Goal: Task Accomplishment & Management: Use online tool/utility

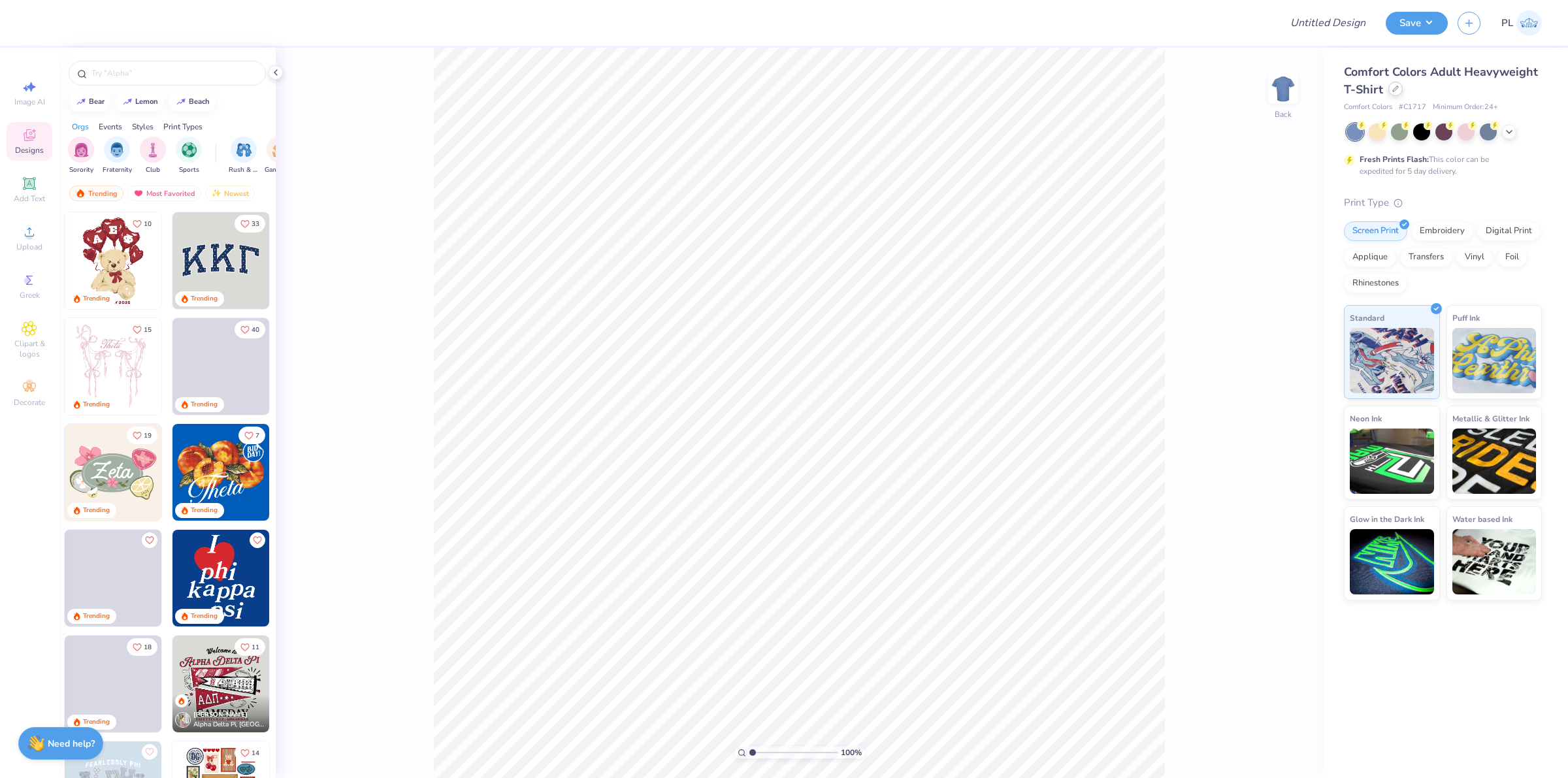
click at [1396, 90] on icon at bounding box center [1395, 89] width 7 height 7
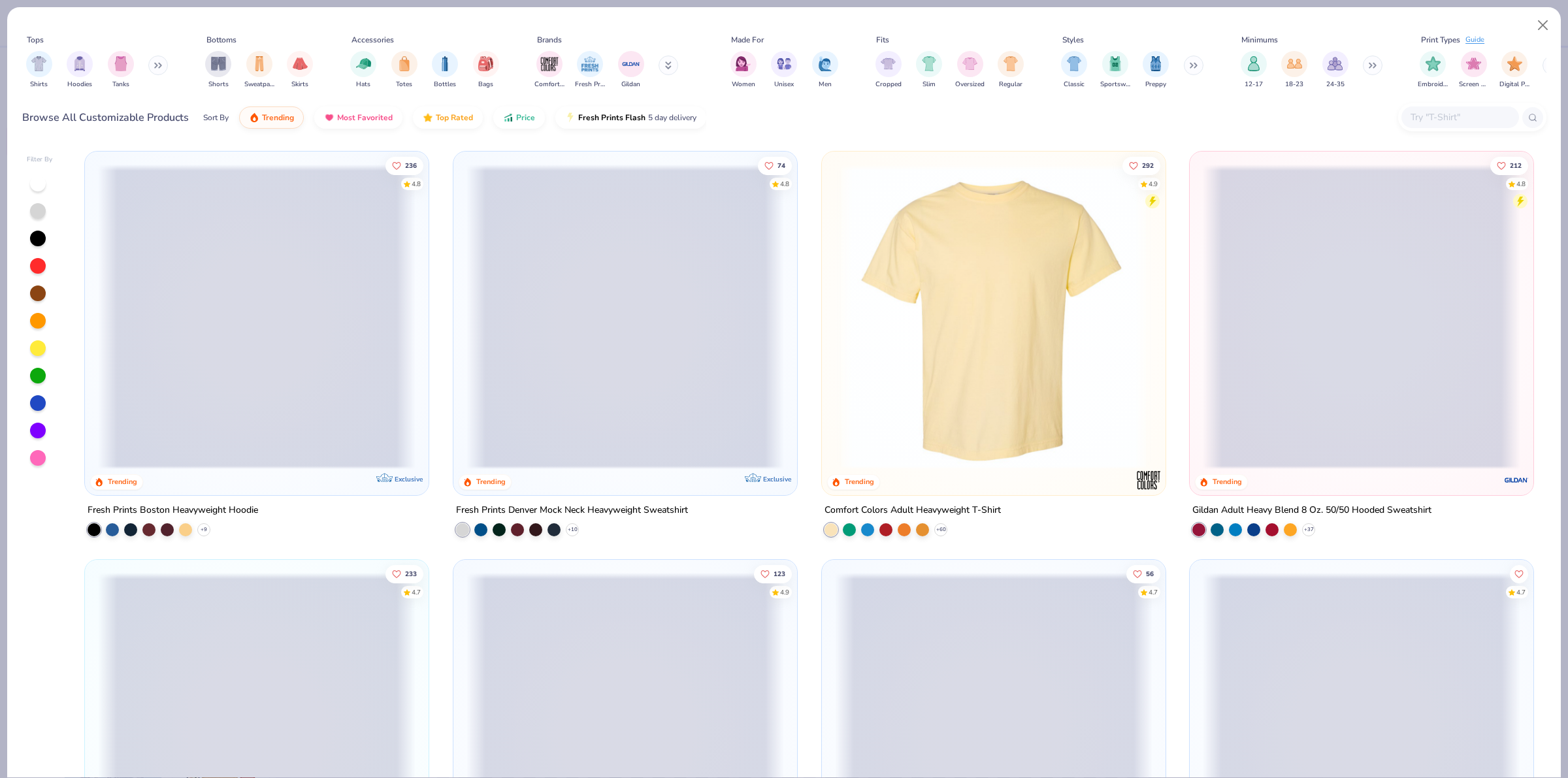
click at [1492, 110] on input "text" at bounding box center [1459, 117] width 101 height 15
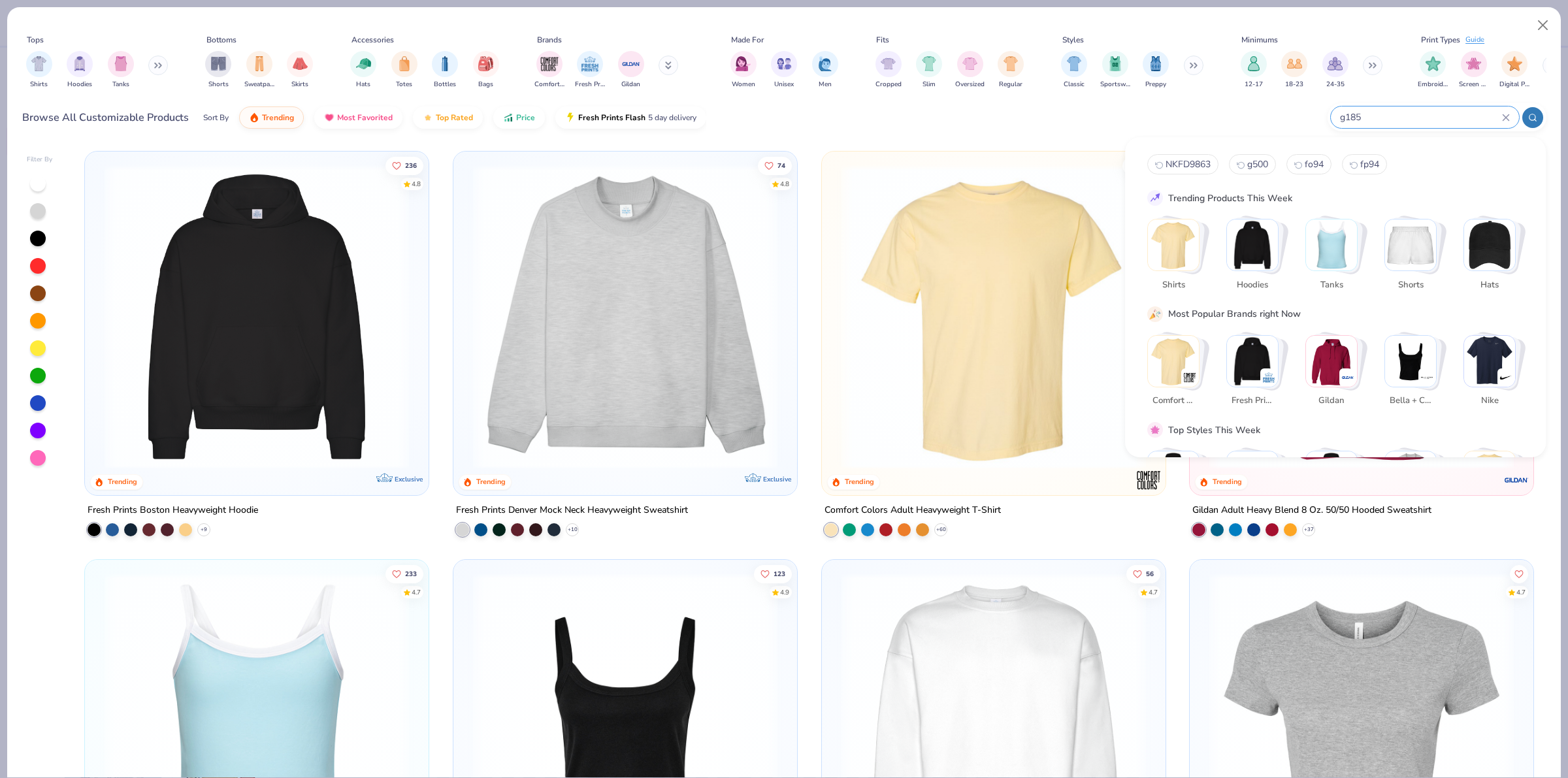
type input "g185"
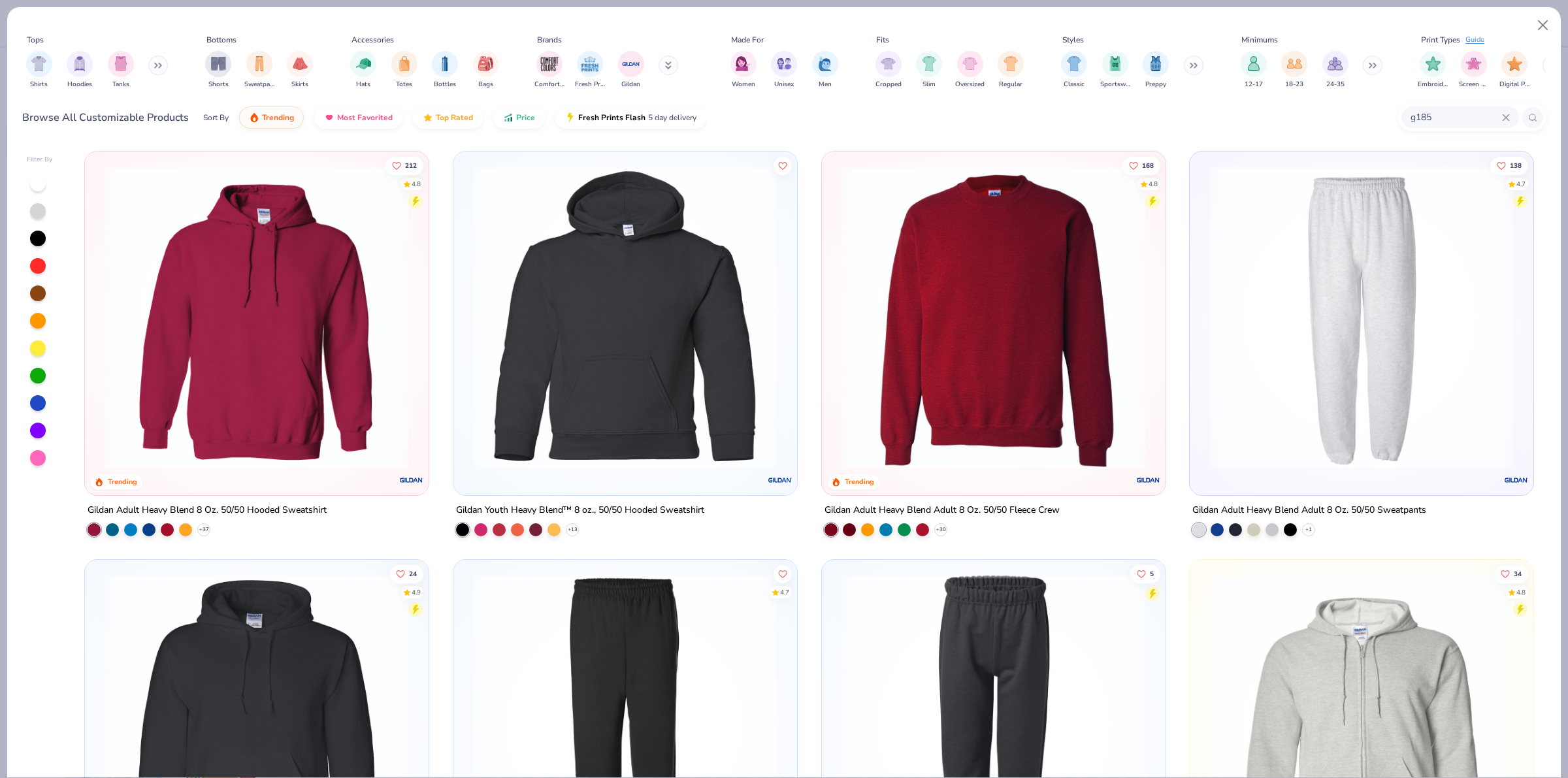
click at [330, 308] on img at bounding box center [257, 316] width 318 height 305
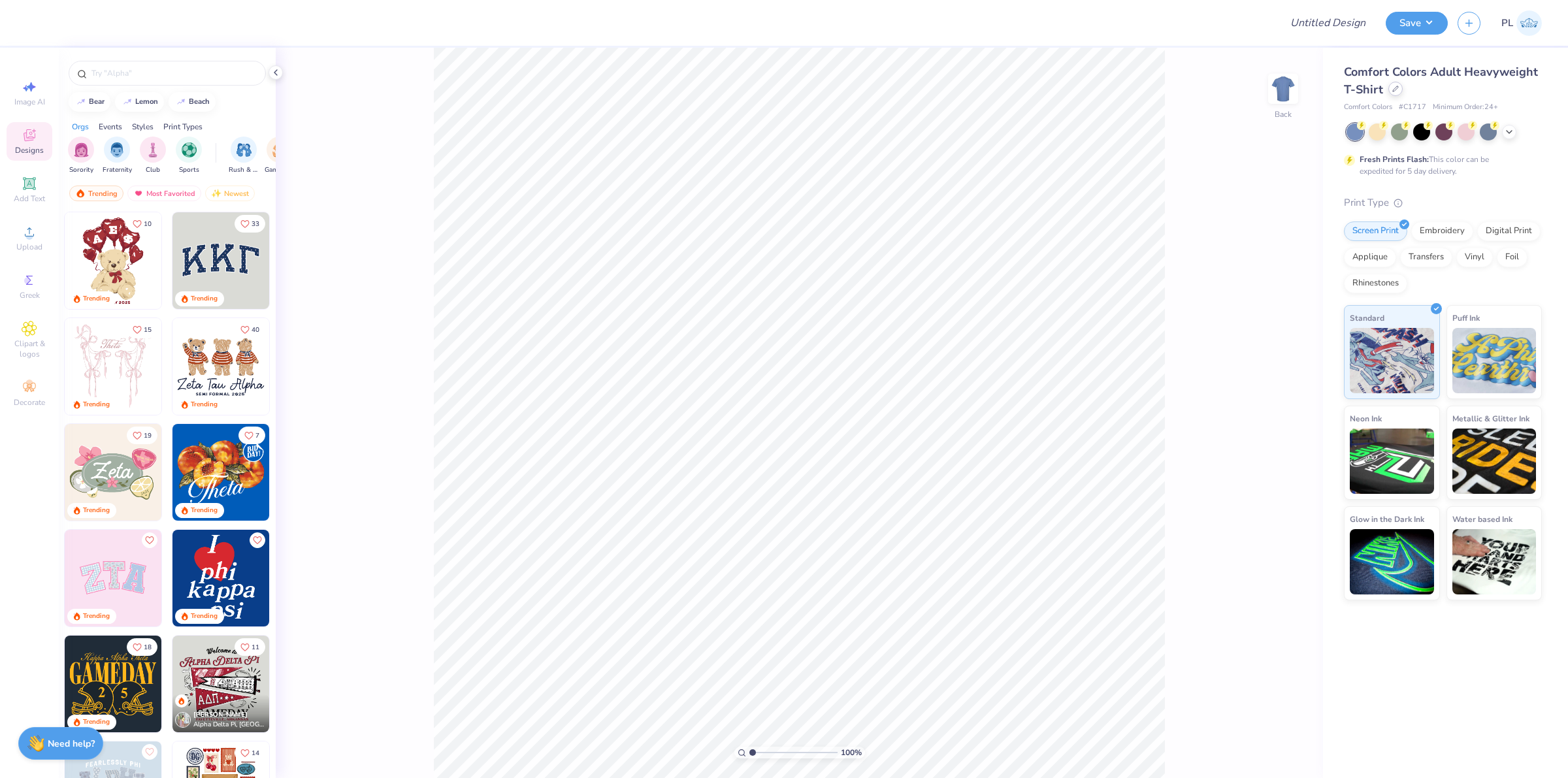
click at [1396, 86] on icon at bounding box center [1395, 89] width 7 height 7
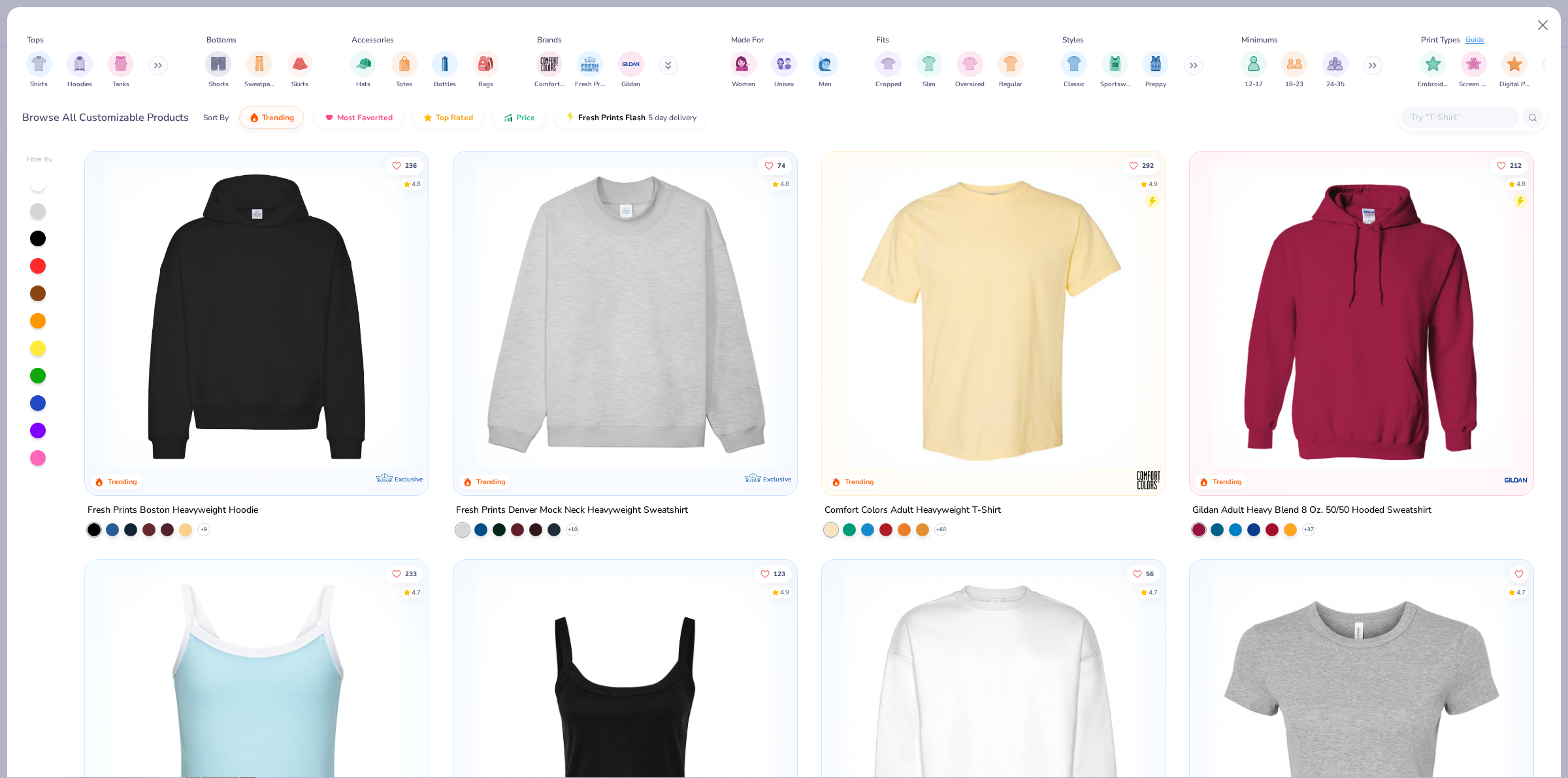
click at [1423, 116] on input "text" at bounding box center [1459, 117] width 101 height 15
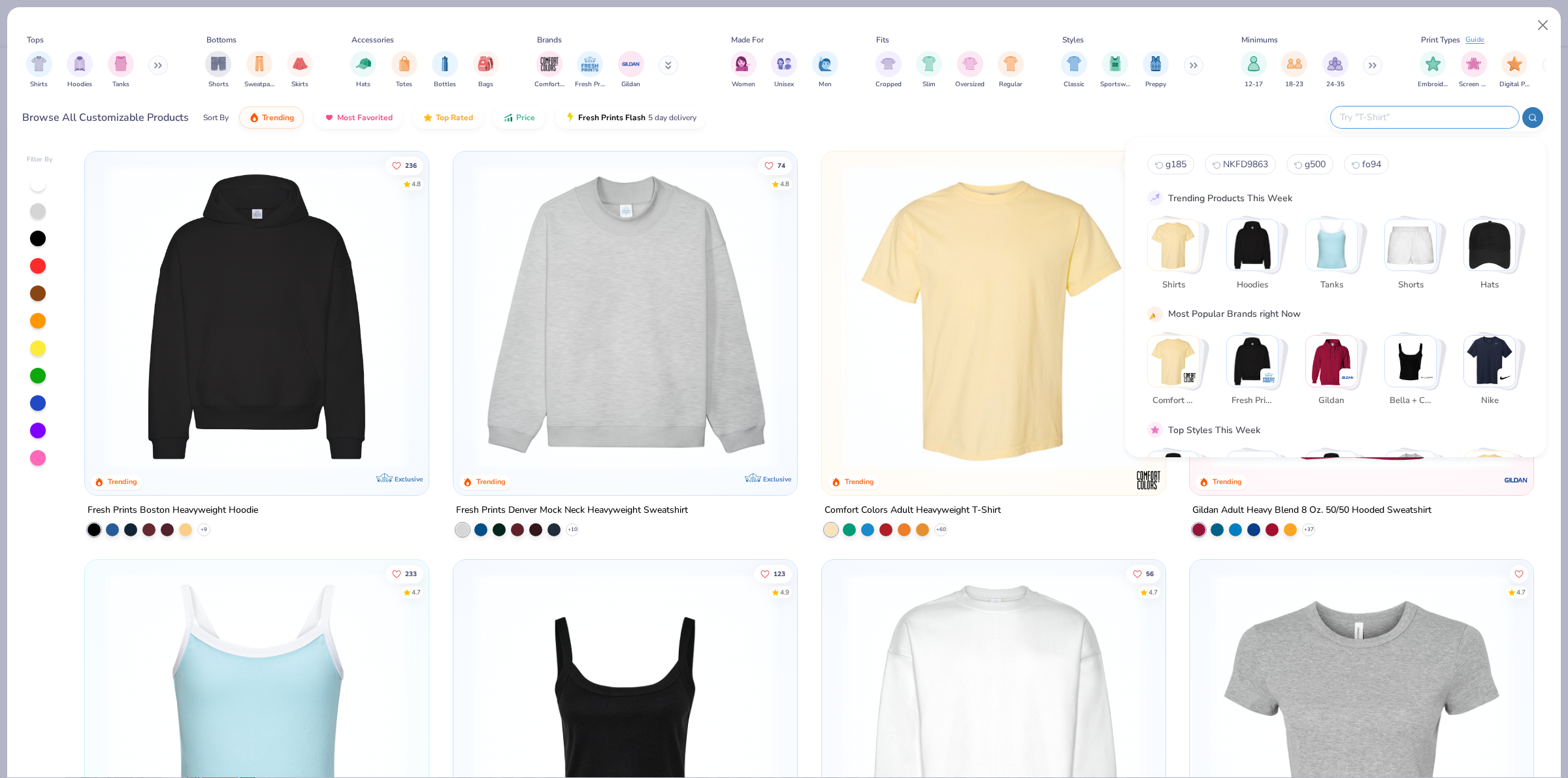
click at [1271, 115] on div "Browse All Customizable Products Sort By Trending Most Favorited Top Rated Pric…" at bounding box center [784, 117] width 1525 height 37
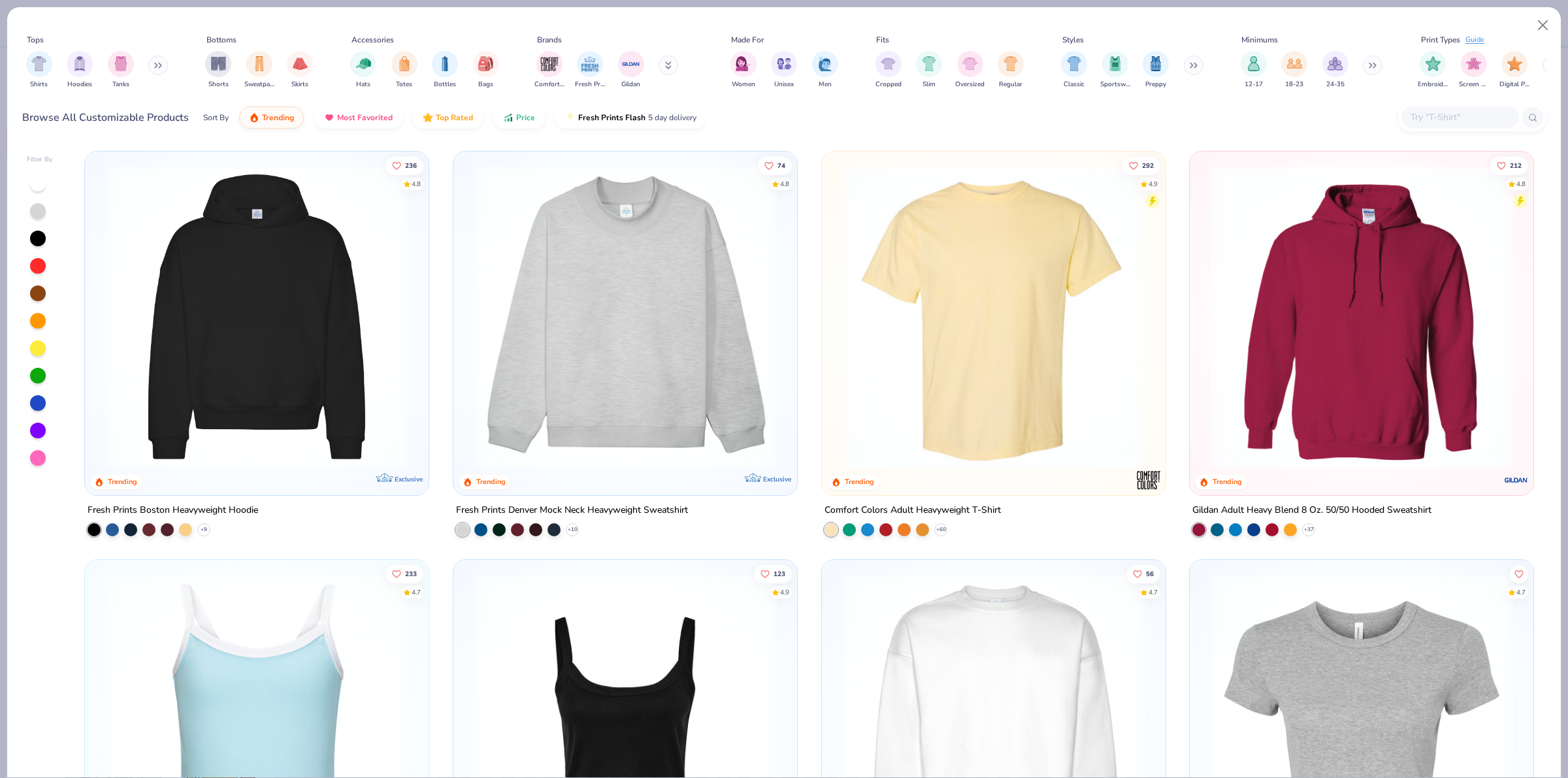
click at [1315, 474] on div at bounding box center [1362, 319] width 330 height 324
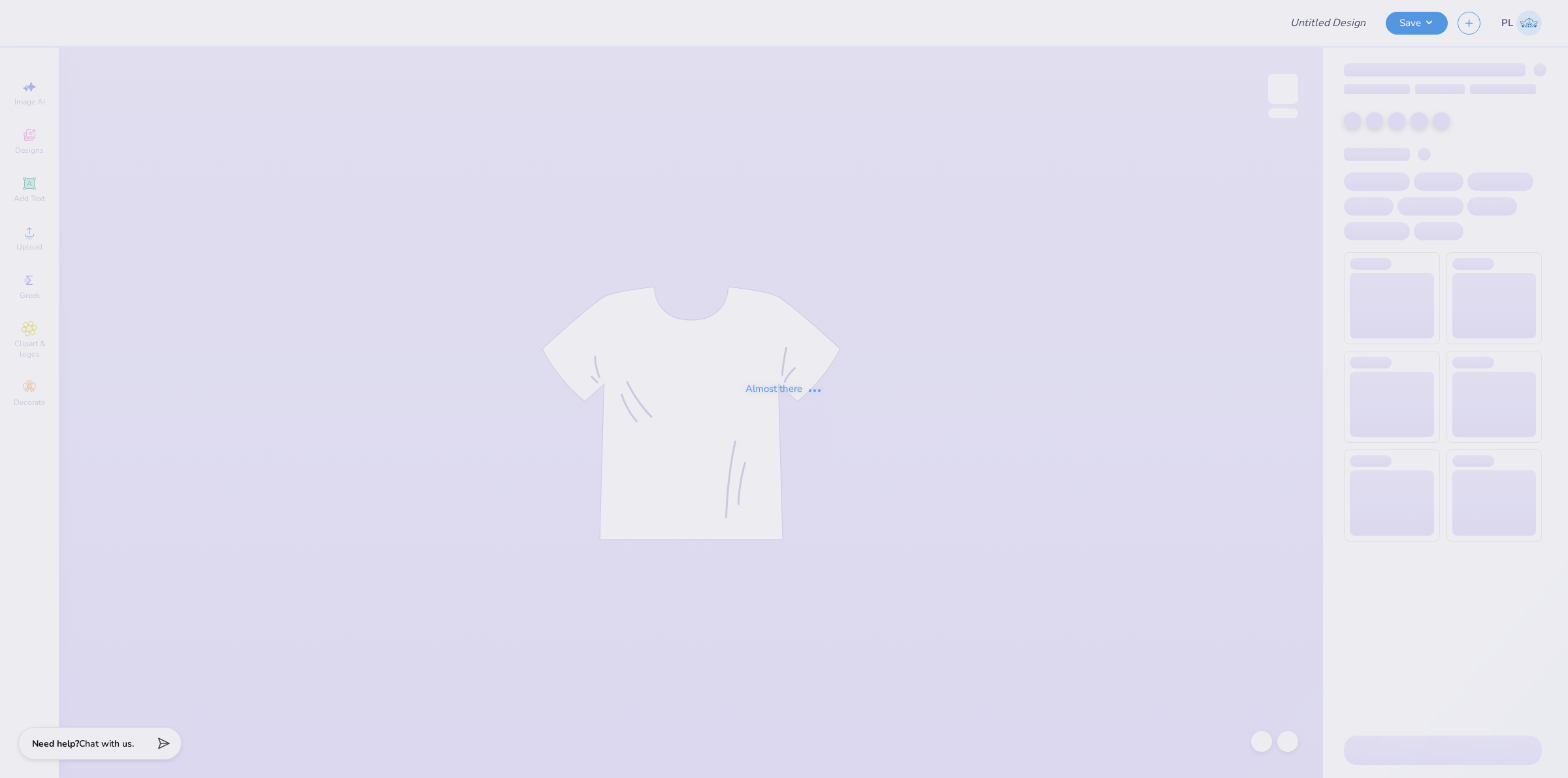
type input "Merch for the wellness society at scared heart uni"
